Goal: Navigation & Orientation: Find specific page/section

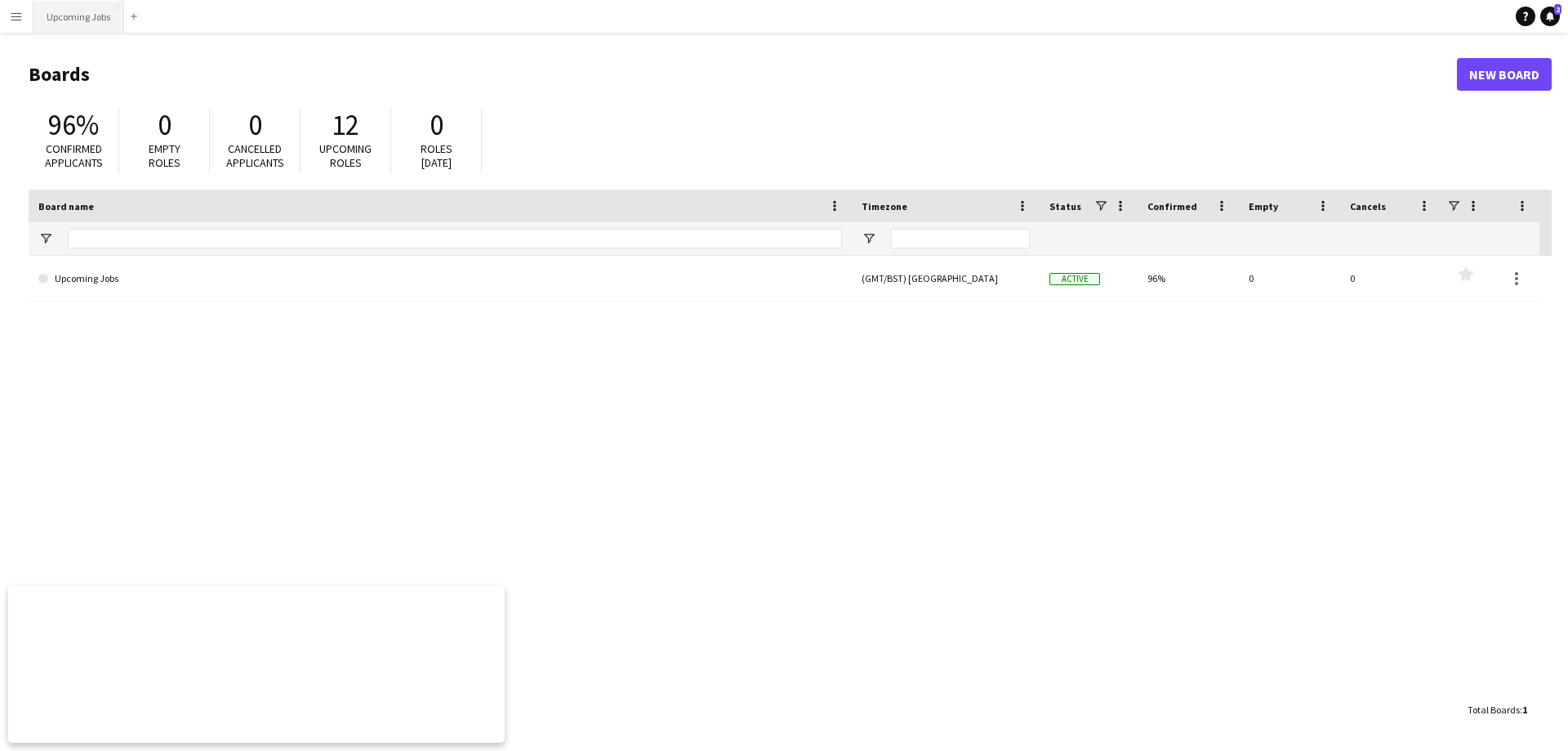
click at [70, 21] on button "Upcoming Jobs Close" at bounding box center [78, 17] width 91 height 32
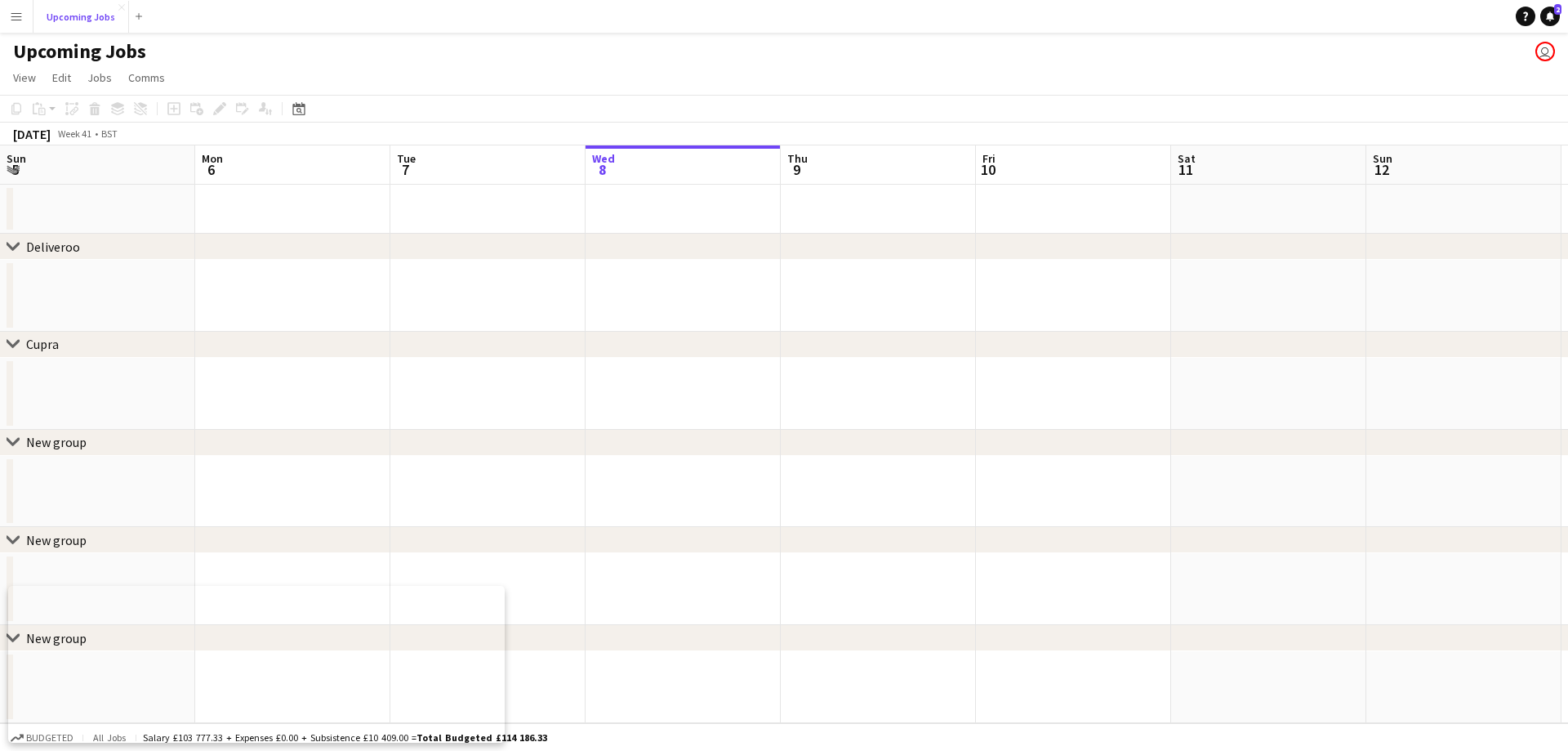
scroll to position [0, 390]
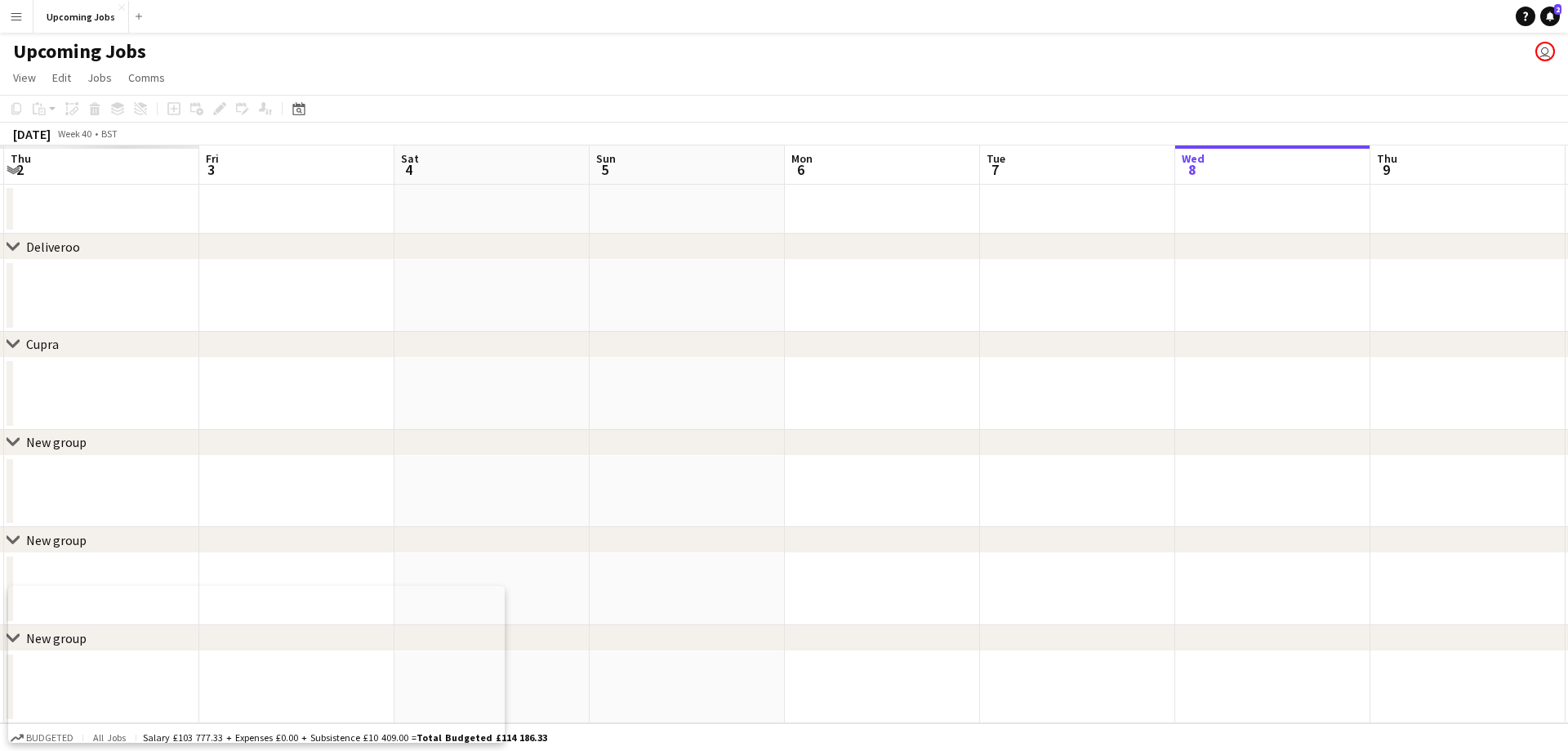
drag, startPoint x: 354, startPoint y: 349, endPoint x: 1223, endPoint y: 371, distance: 869.3
click at [1243, 364] on app-calendar-viewport "Tue 30 Wed 1 Thu 2 Fri 3 Sat 4 Sun 5 Mon 6 Tue 7 Wed 8 Thu 9 Fri 10 Sat 11 Sun …" at bounding box center [784, 434] width 1568 height 577
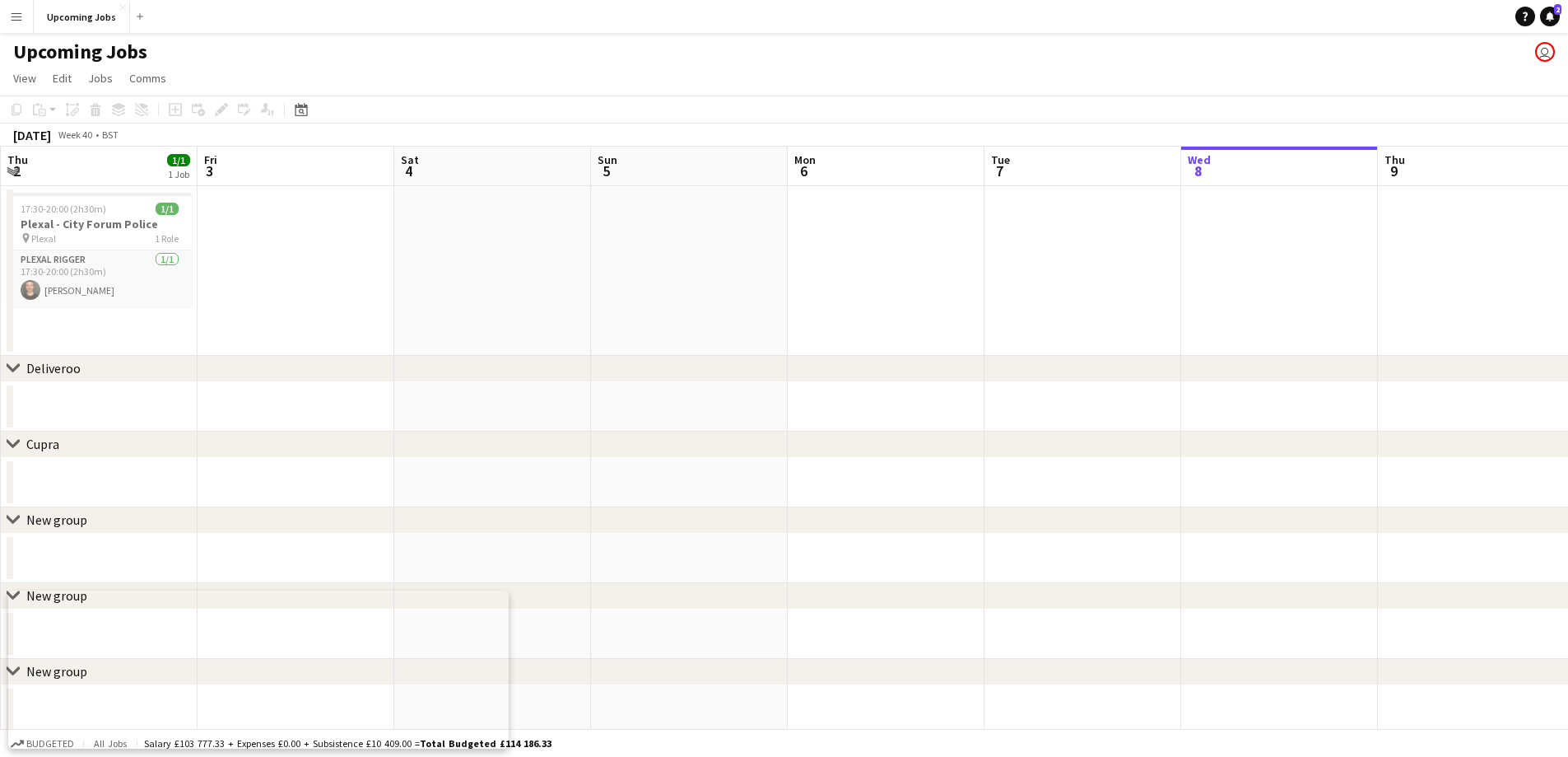
drag, startPoint x: 431, startPoint y: 367, endPoint x: 1119, endPoint y: 328, distance: 689.1
click at [1122, 328] on div "chevron-right Deliveroo chevron-right [GEOGRAPHIC_DATA] chevron-right New group…" at bounding box center [784, 440] width 1568 height 588
drag, startPoint x: 653, startPoint y: 356, endPoint x: 1018, endPoint y: 323, distance: 366.5
click at [1018, 323] on div "chevron-right Deliveroo chevron-right [GEOGRAPHIC_DATA] chevron-right New group…" at bounding box center [784, 440] width 1568 height 588
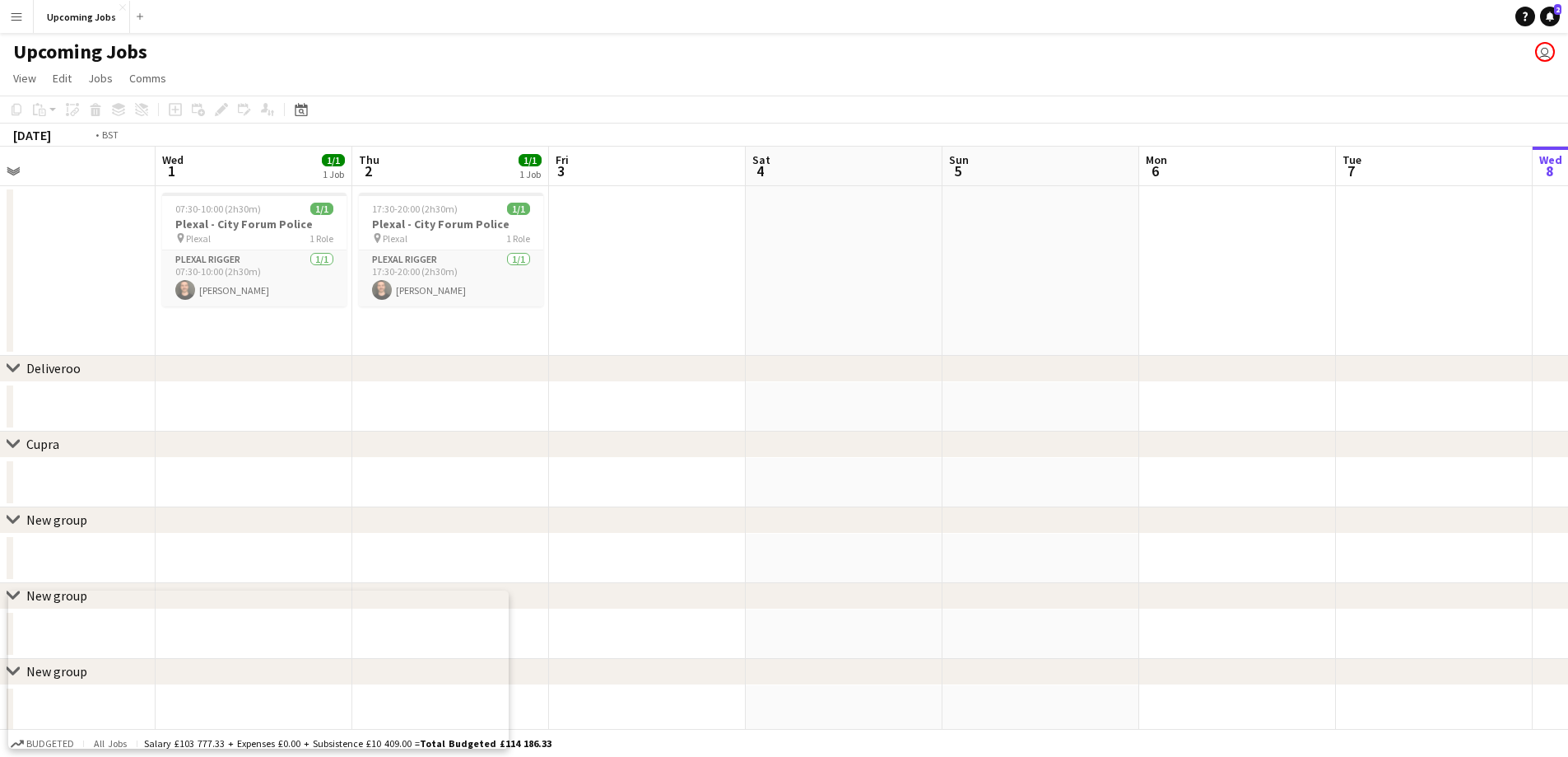
drag, startPoint x: 553, startPoint y: 348, endPoint x: 1051, endPoint y: 332, distance: 498.3
click at [1290, 317] on app-calendar-viewport "Sun 28 Mon 29 Tue 30 Wed 1 1/1 1 Job Thu 2 1/1 1 Job Fri 3 Sat 4 Sun 5 Mon 6 Tu…" at bounding box center [784, 440] width 1568 height 588
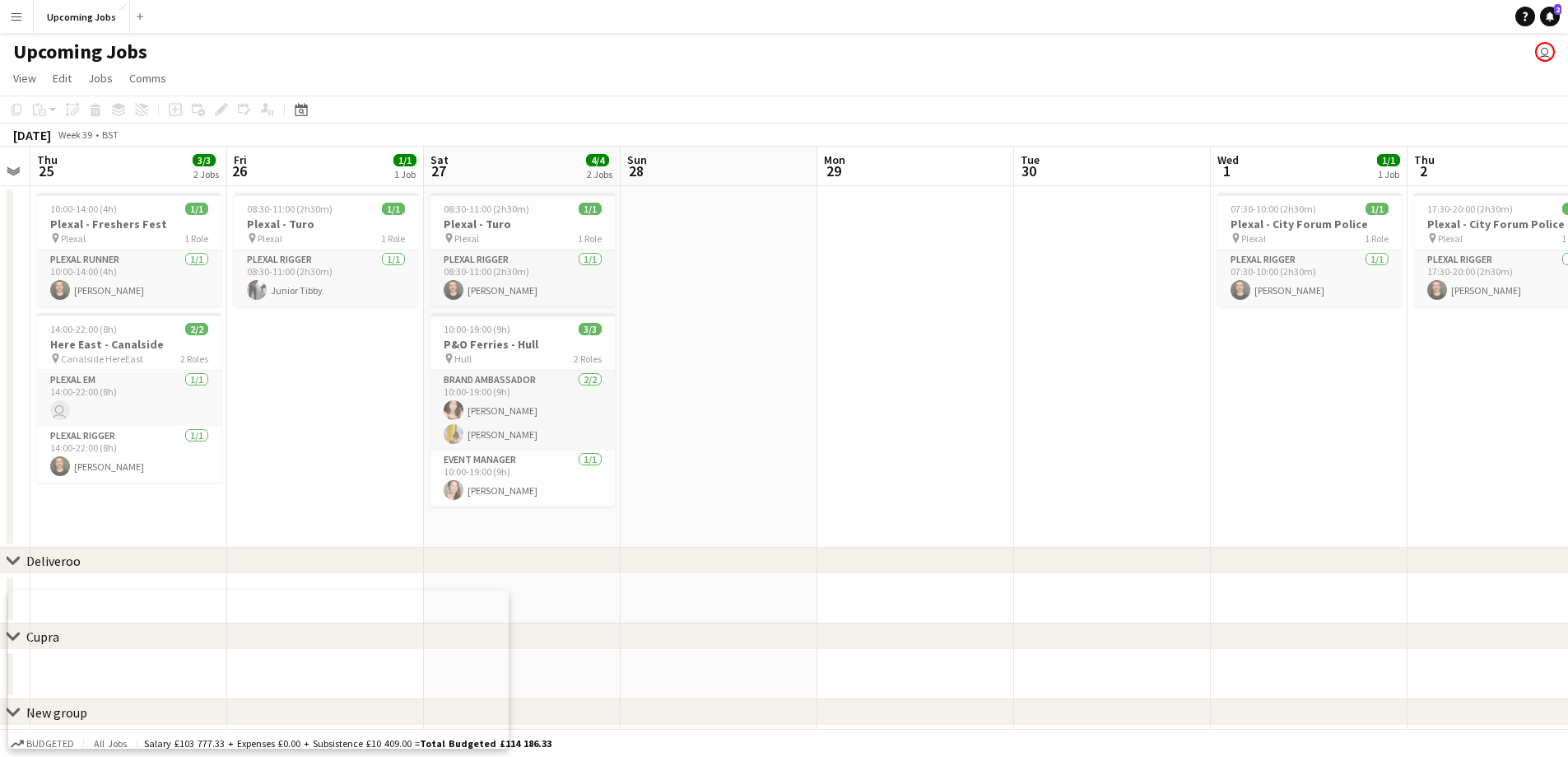
drag, startPoint x: 473, startPoint y: 354, endPoint x: 1152, endPoint y: 336, distance: 679.2
click at [1467, 327] on app-calendar-viewport "Tue 23 Wed 24 Thu 25 3/3 2 Jobs Fri 26 1/1 1 Job Sat 27 4/4 2 Jobs Sun 28 Mon 2…" at bounding box center [784, 536] width 1568 height 780
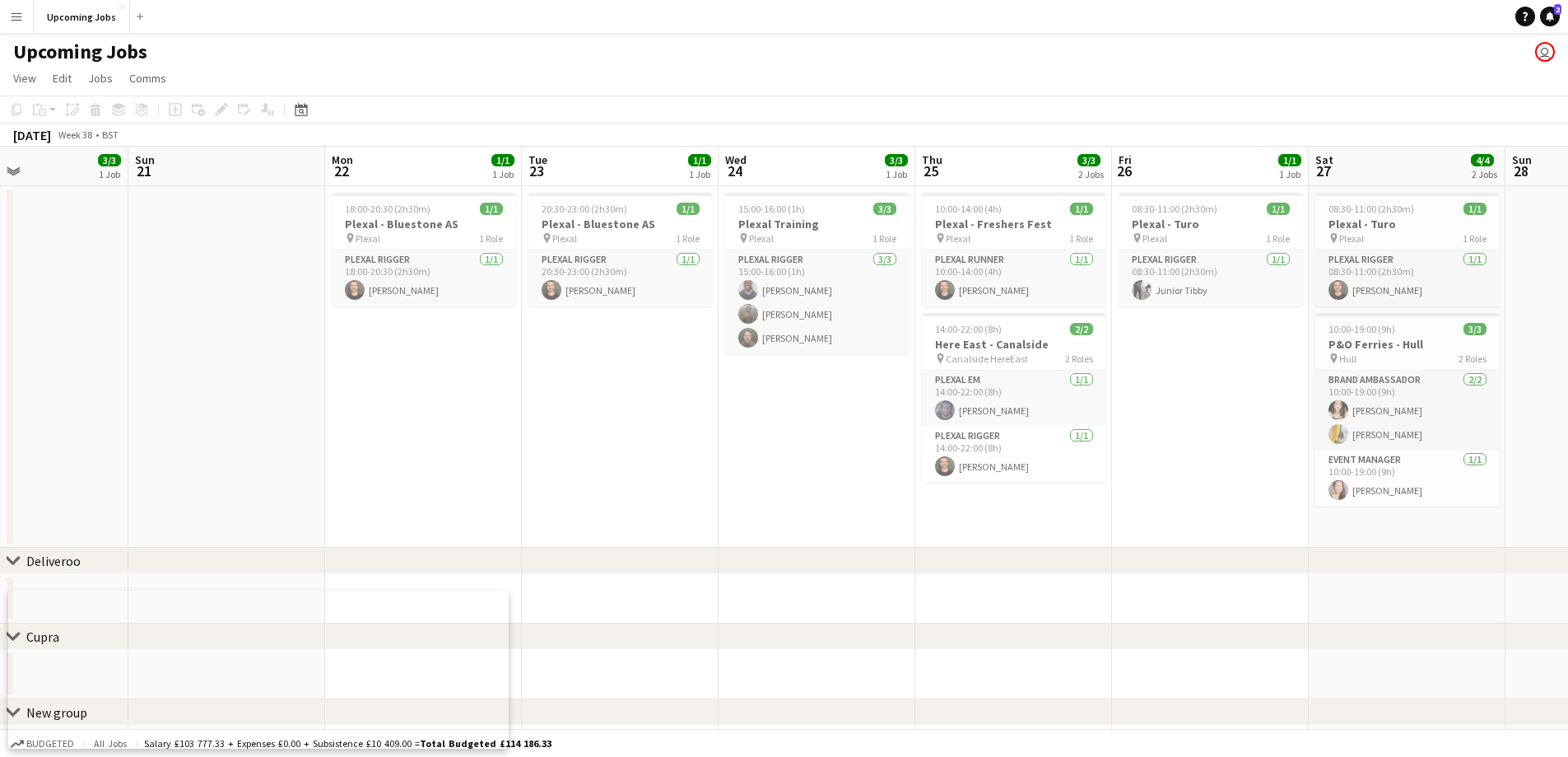
scroll to position [0, 454]
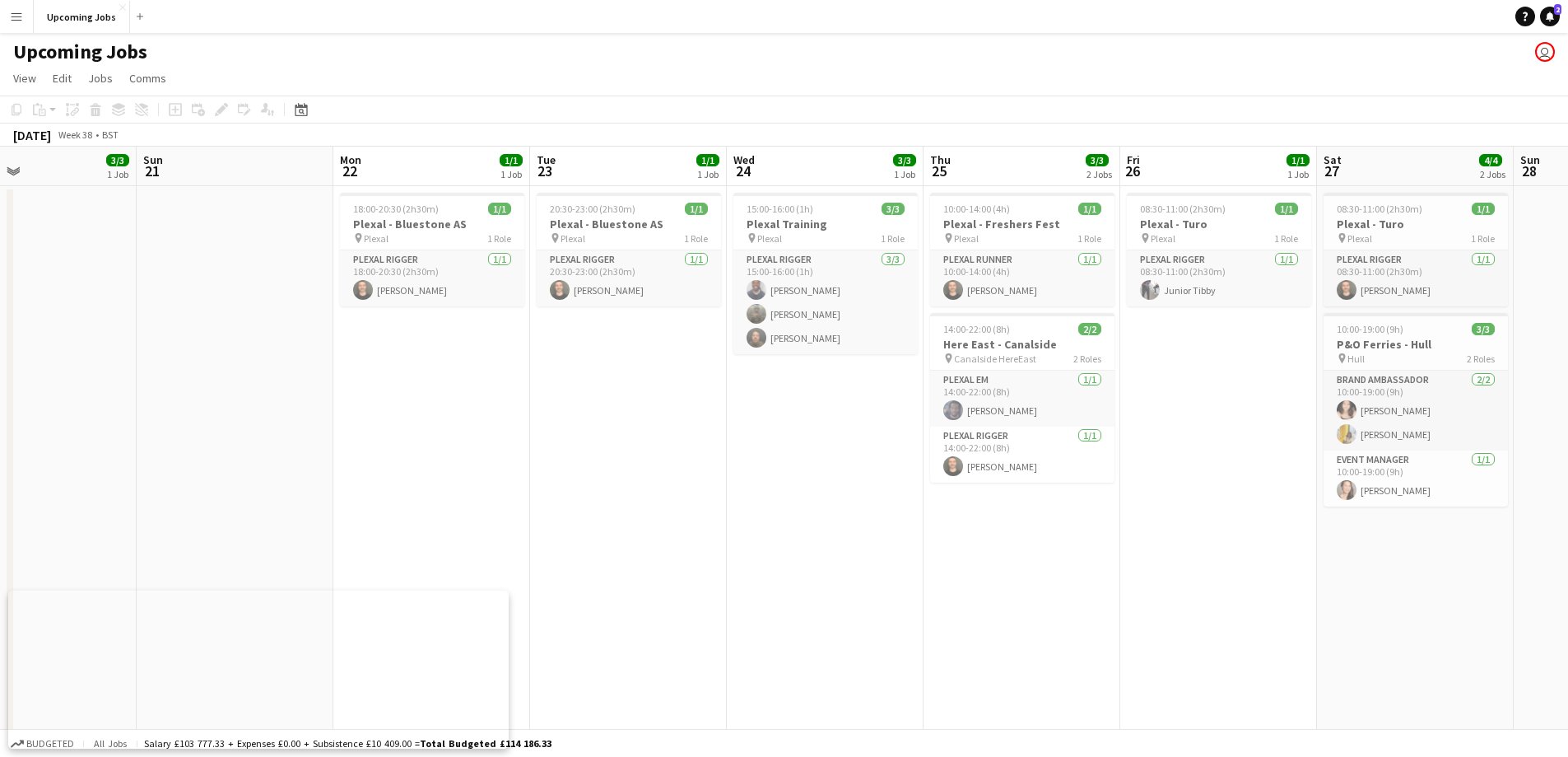
drag, startPoint x: 649, startPoint y: 352, endPoint x: 1180, endPoint y: 318, distance: 532.1
click at [1180, 318] on app-calendar-viewport "Thu 18 8/8 3 Jobs Fri 19 Sat 20 3/3 1 Job Sun 21 Mon 22 1/1 1 Job Tue 23 1/1 1 …" at bounding box center [784, 754] width 1568 height 1216
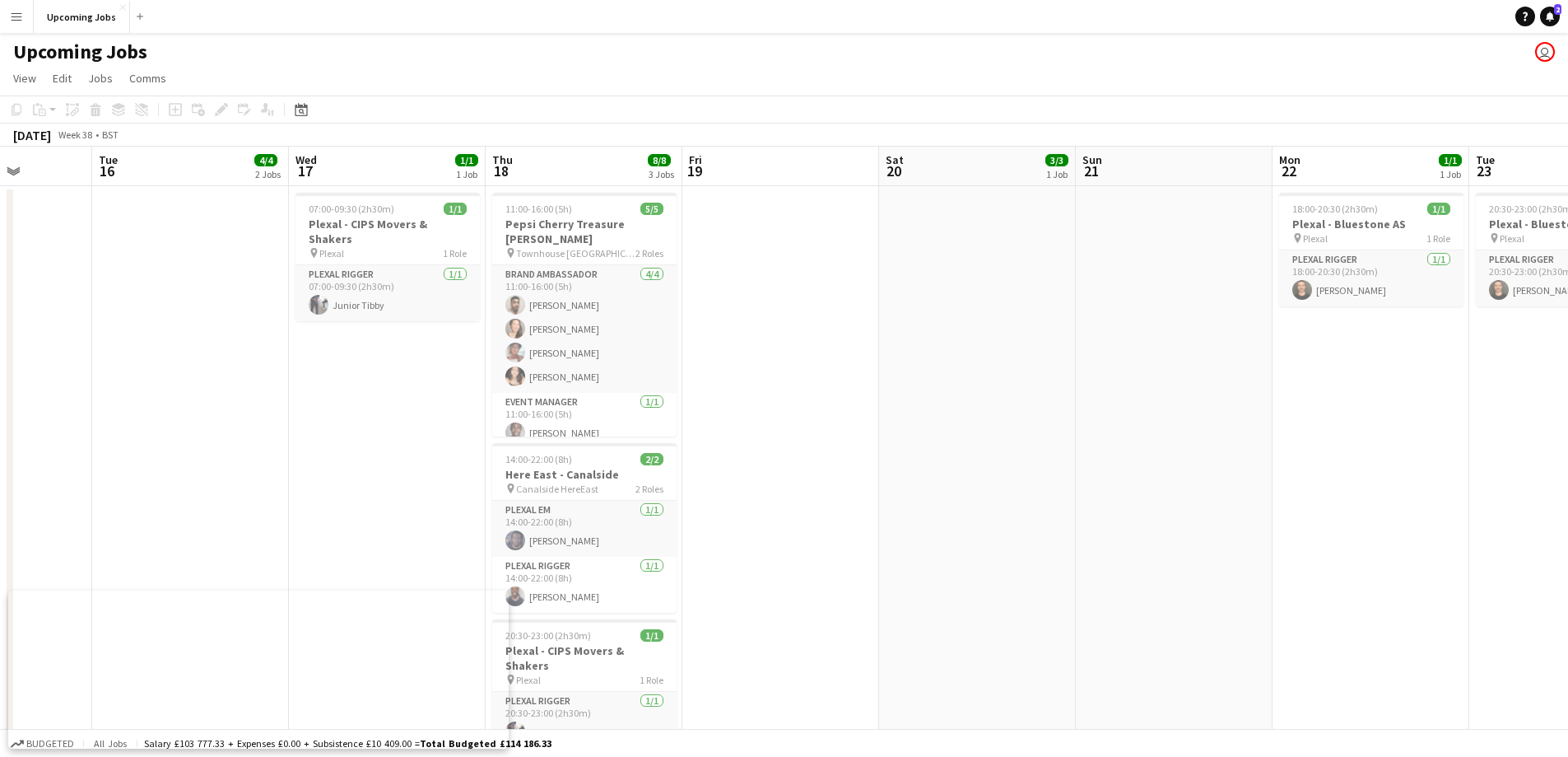
drag, startPoint x: 887, startPoint y: 409, endPoint x: 1104, endPoint y: 439, distance: 219.1
click at [1233, 425] on app-calendar-viewport "Sun 14 Mon 15 Tue 16 4/4 2 Jobs Wed 17 1/1 1 Job Thu 18 8/8 3 Jobs Fri 19 Sat 2…" at bounding box center [784, 754] width 1568 height 1216
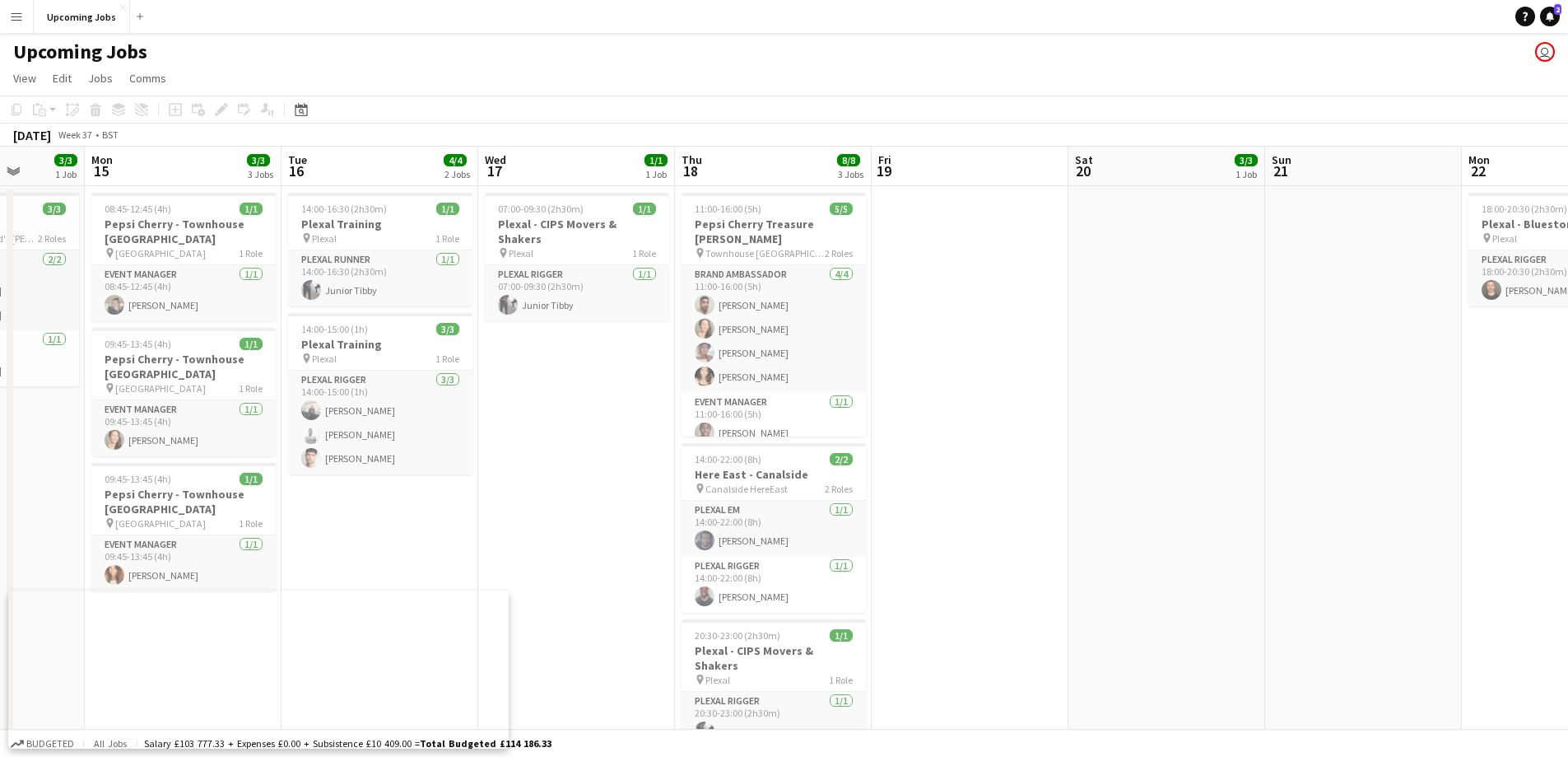
drag, startPoint x: 806, startPoint y: 456, endPoint x: 1003, endPoint y: 464, distance: 197.2
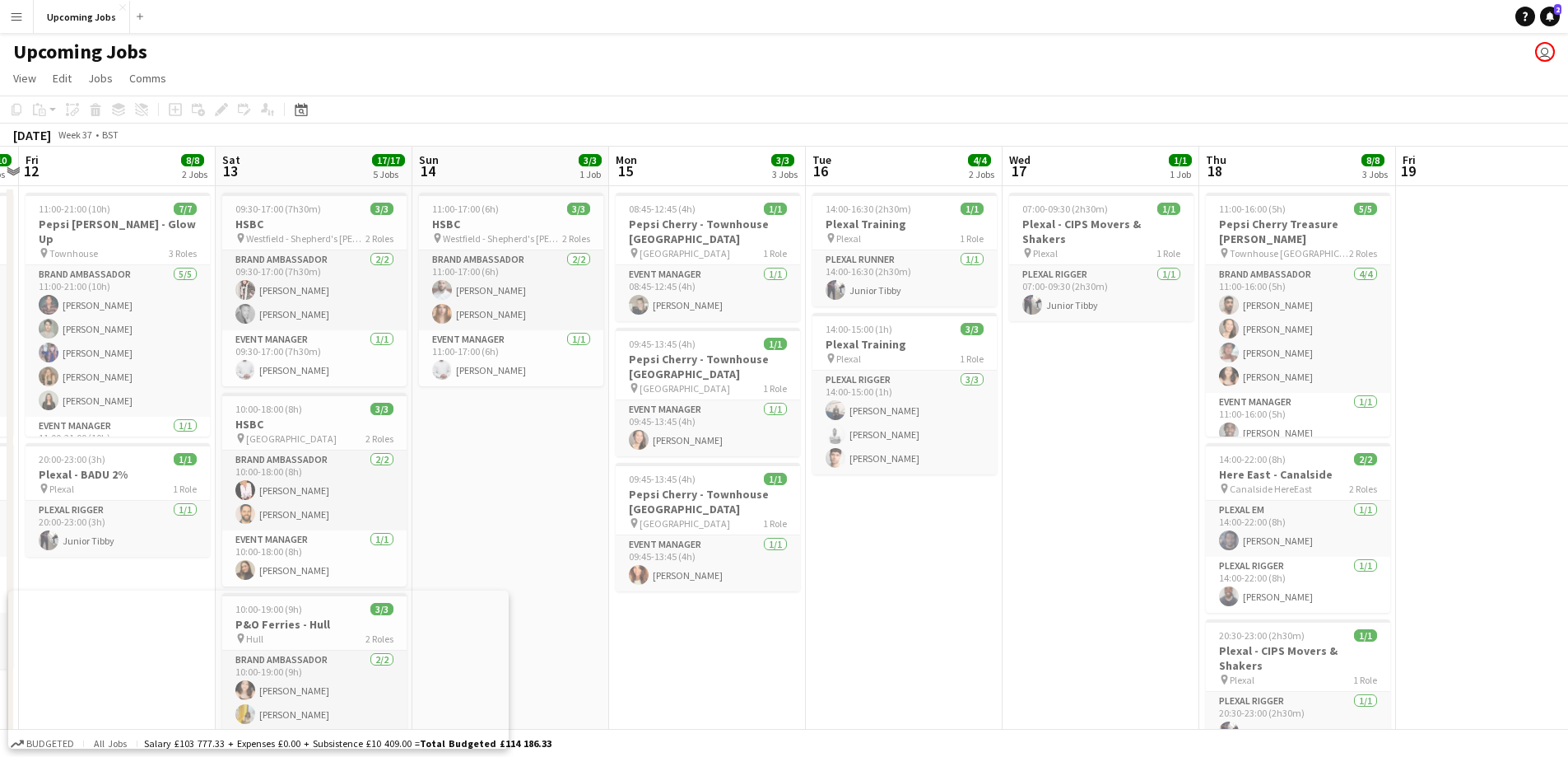
drag, startPoint x: 560, startPoint y: 493, endPoint x: 1070, endPoint y: 492, distance: 510.0
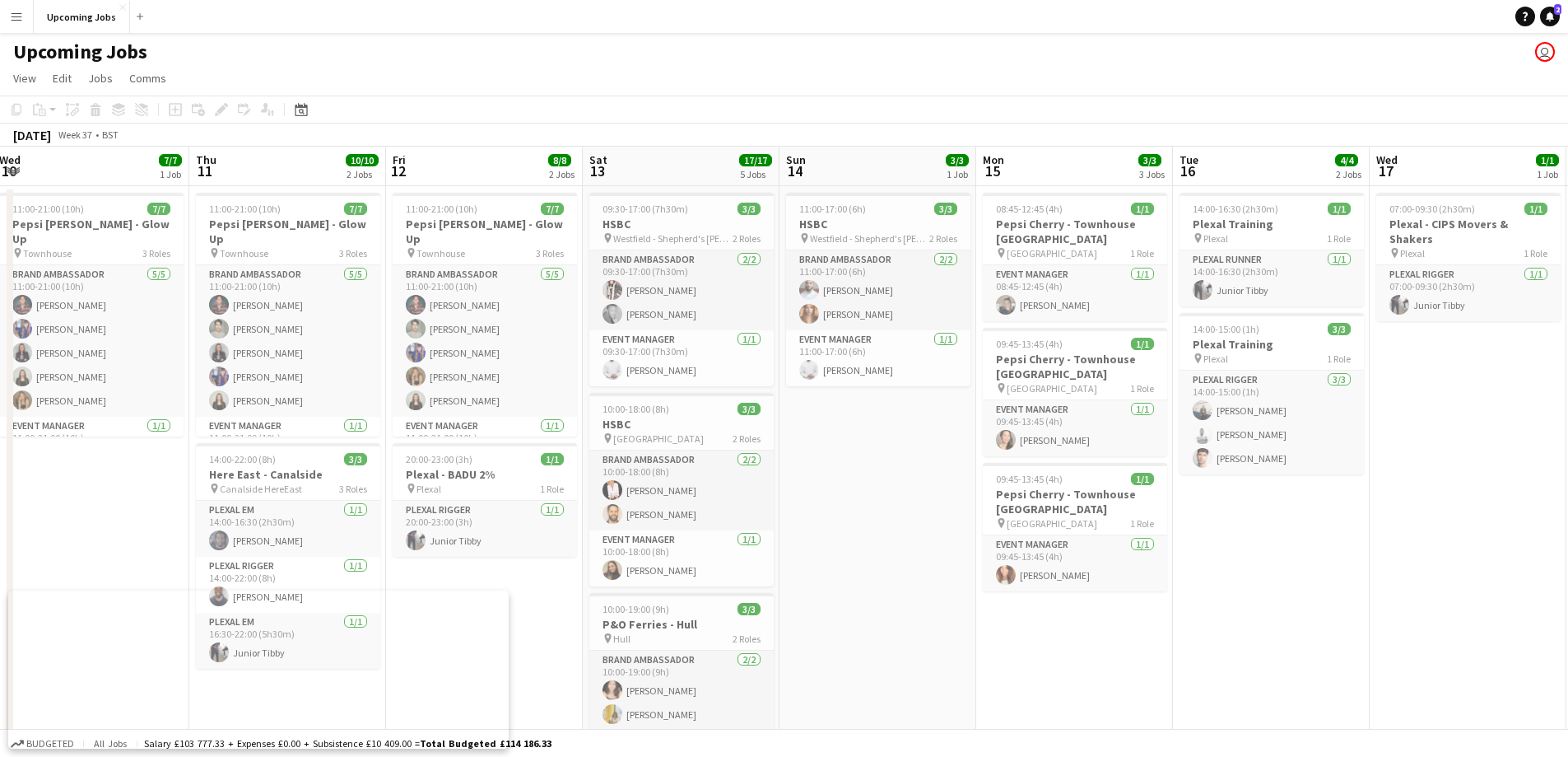
scroll to position [0, 493]
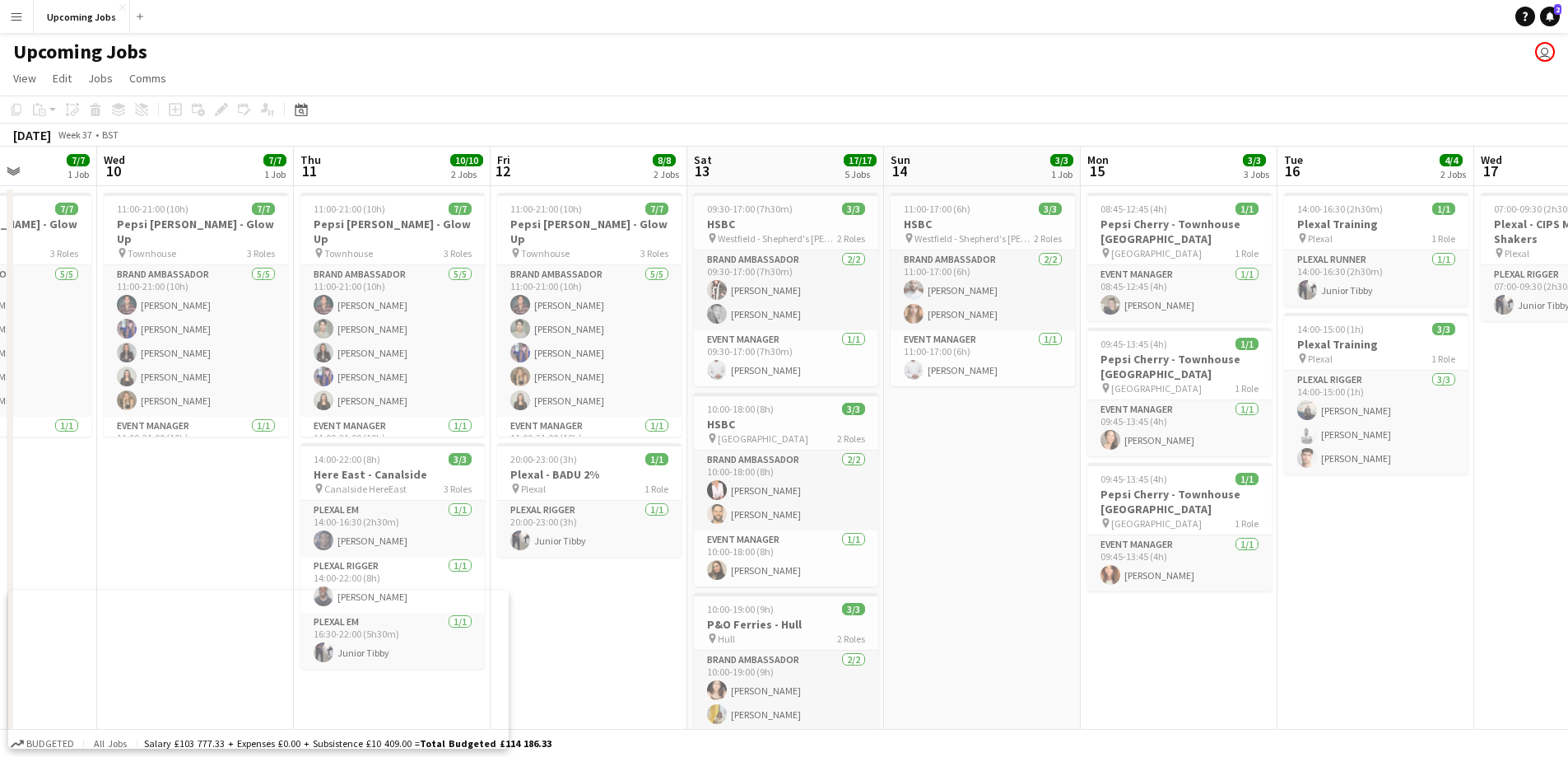
drag, startPoint x: 548, startPoint y: 482, endPoint x: 1010, endPoint y: 504, distance: 462.5
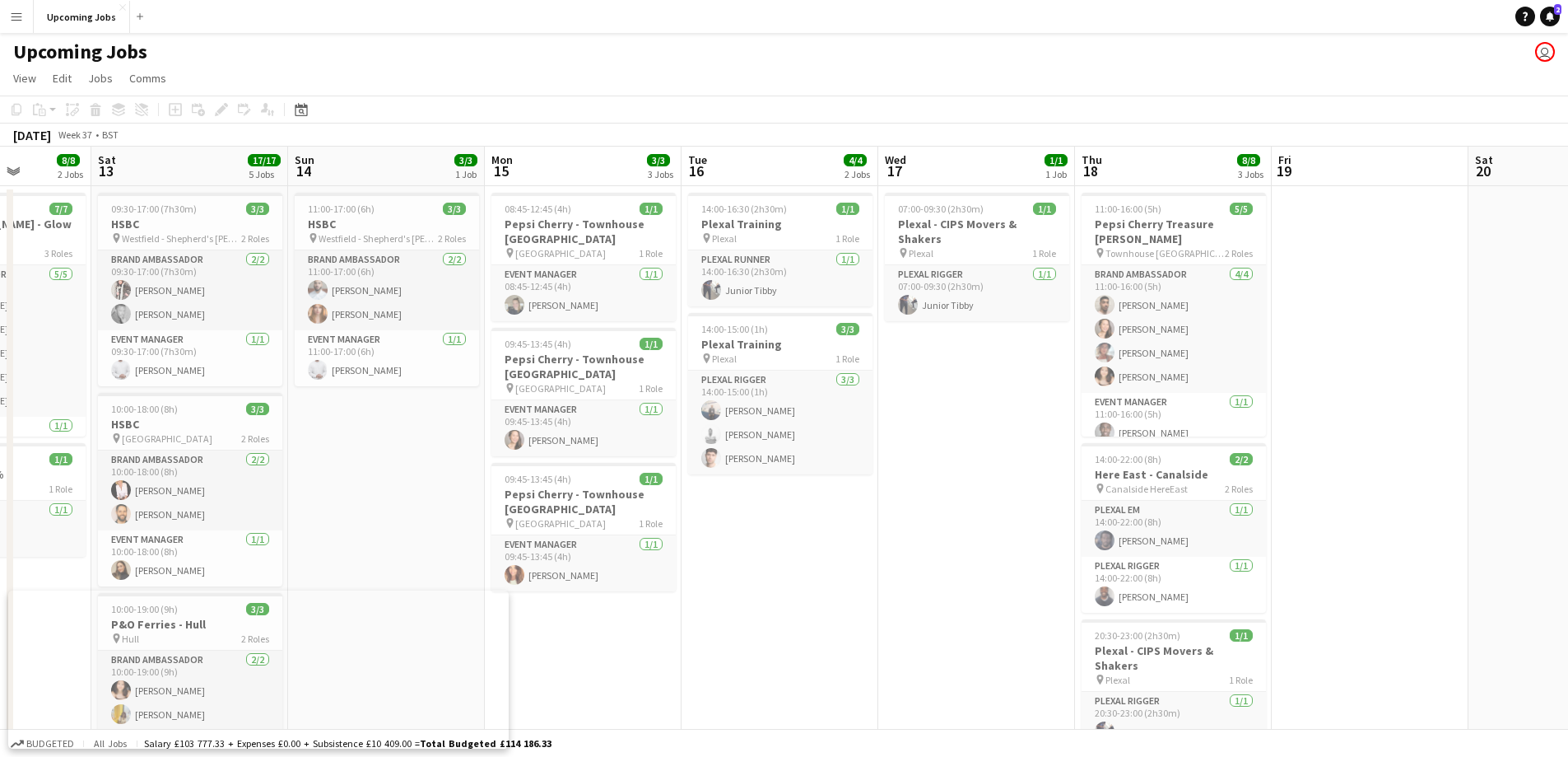
scroll to position [0, 522]
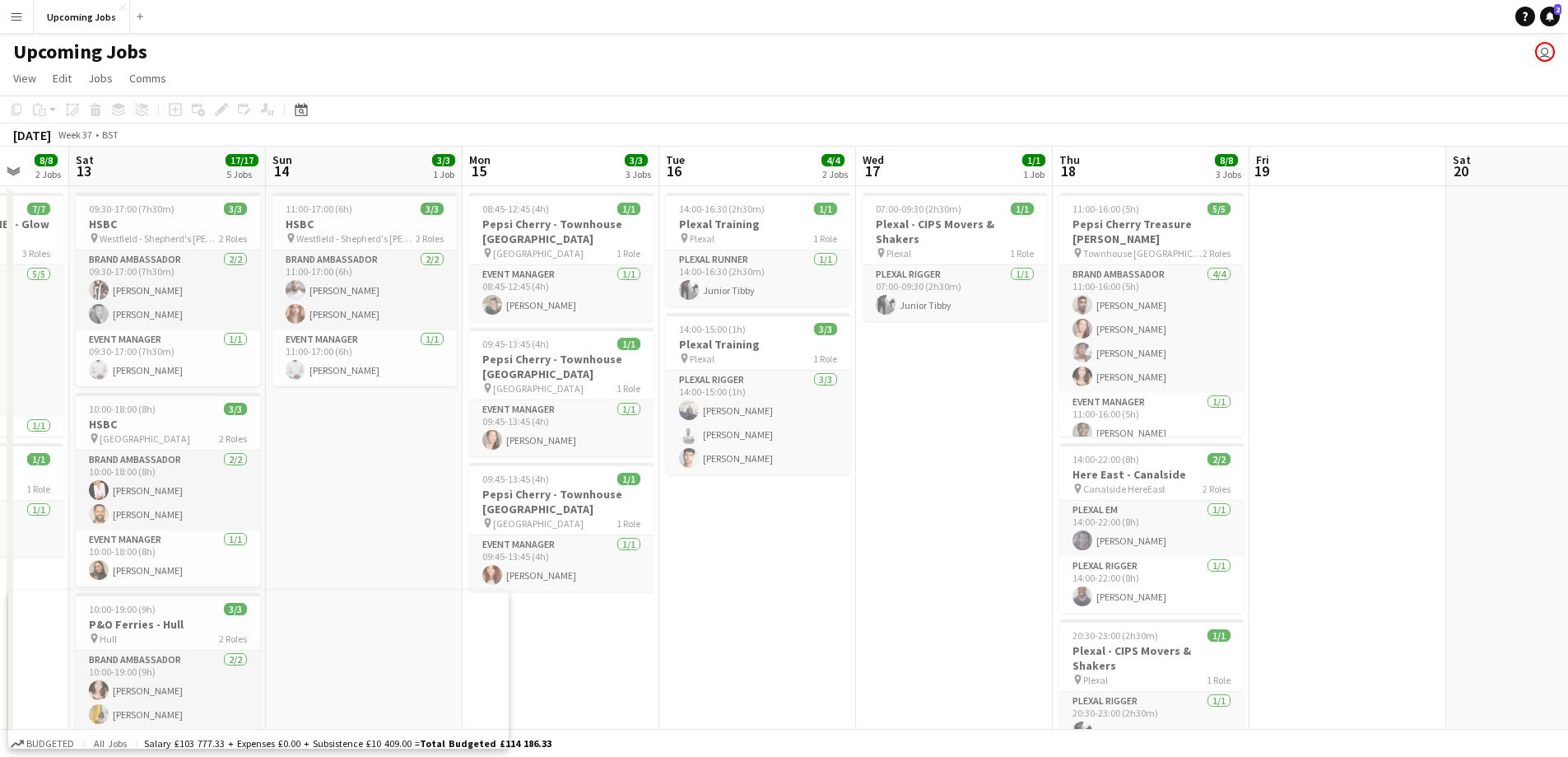
drag, startPoint x: 1023, startPoint y: 490, endPoint x: 405, endPoint y: 496, distance: 618.0
